Goal: Find specific page/section: Find specific page/section

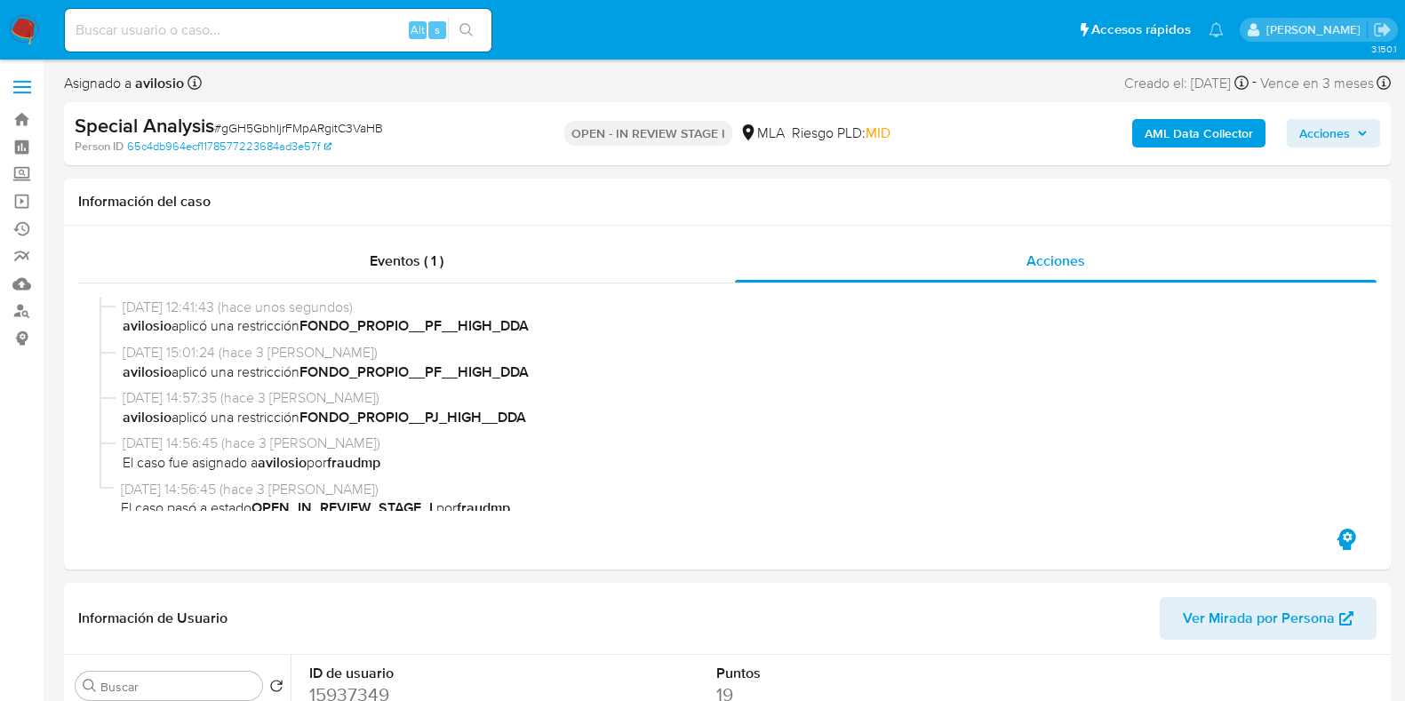
select select "10"
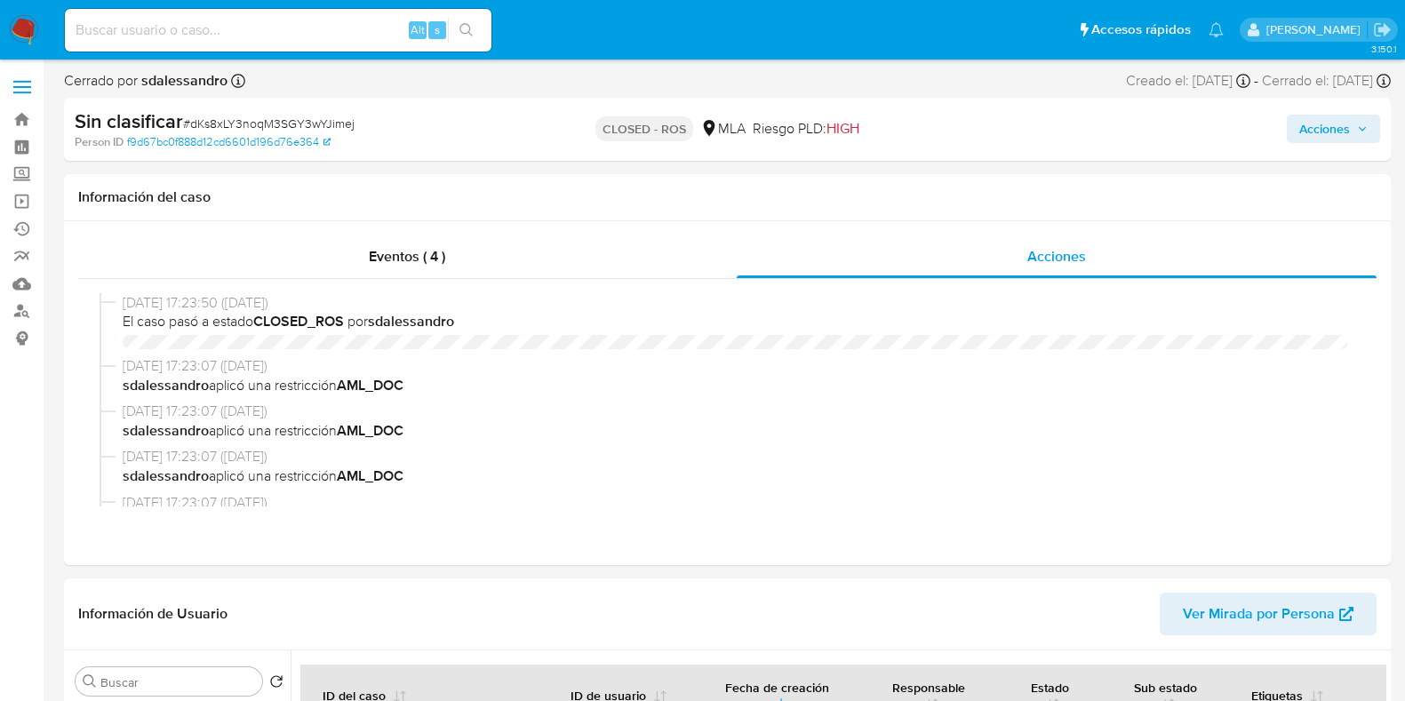
select select "10"
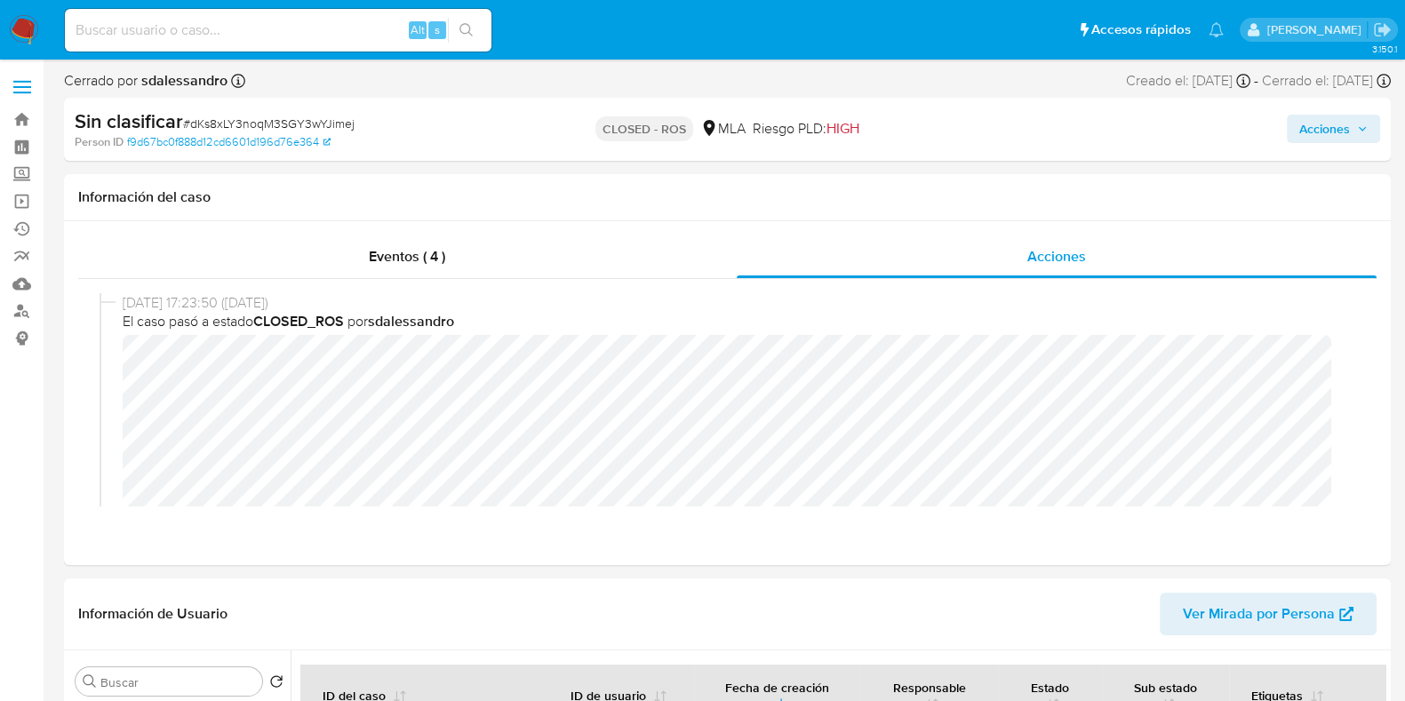
scroll to position [333, 0]
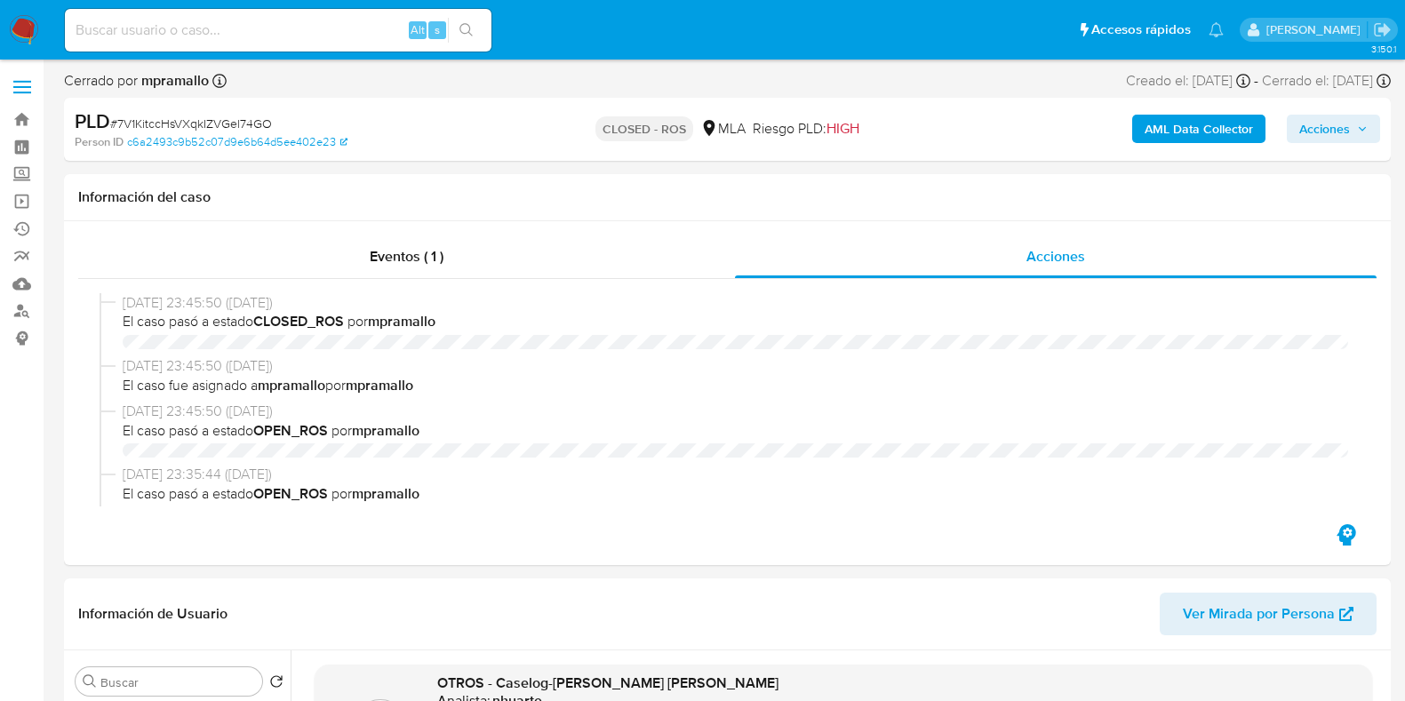
select select "10"
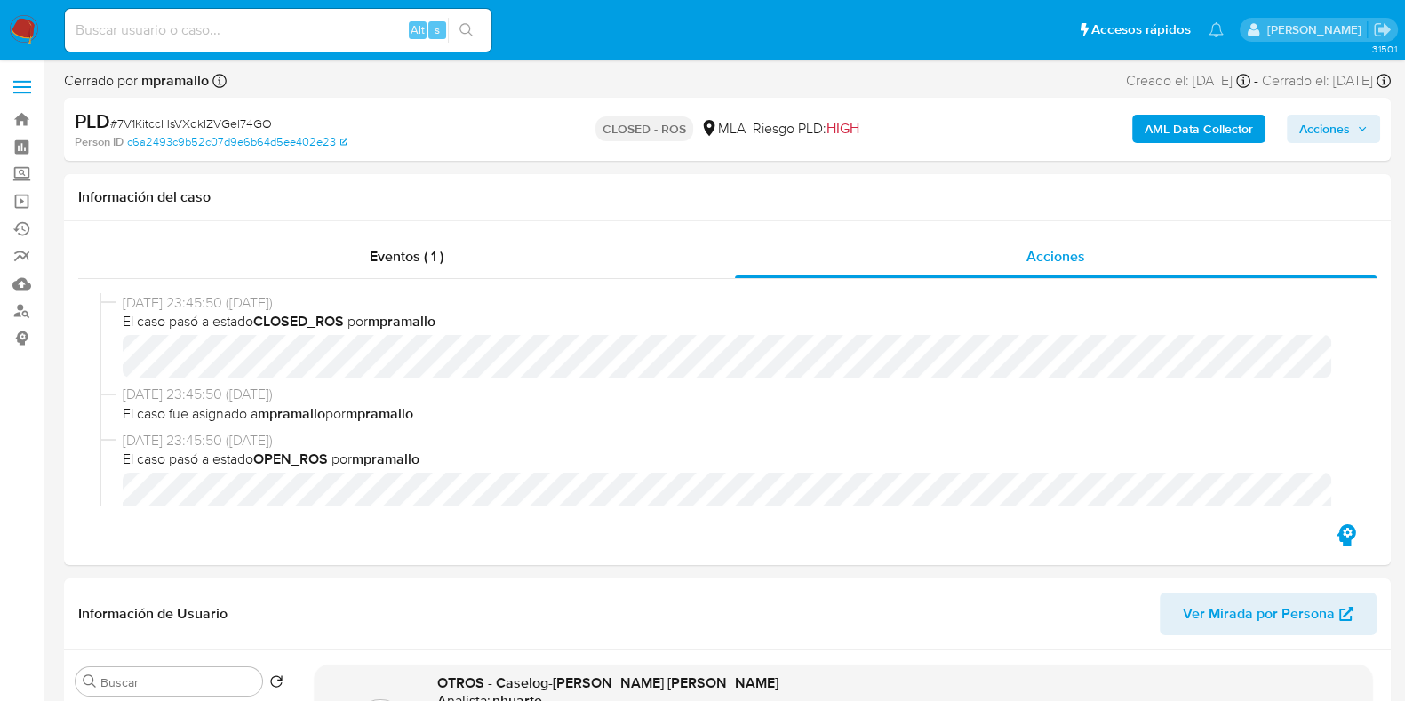
scroll to position [506, 0]
